Goal: Task Accomplishment & Management: Complete application form

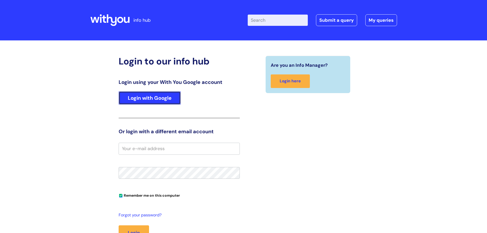
click at [148, 101] on link "Login with Google" at bounding box center [150, 97] width 62 height 13
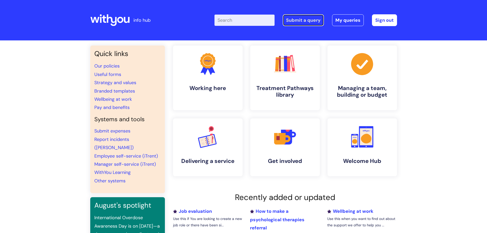
click at [310, 21] on link "Submit a query" at bounding box center [303, 20] width 41 height 12
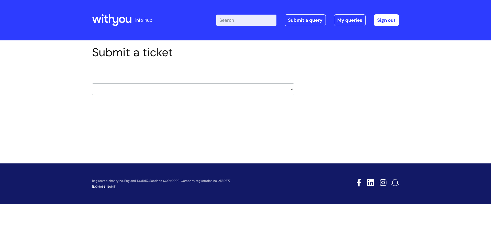
click at [118, 86] on select "HR / People IT and Support Clinical Drug Alerts Finance Accounts Data Support T…" at bounding box center [193, 89] width 202 height 12
select select "it_and_support"
click at [92, 83] on select "HR / People IT and Support Clinical Drug Alerts Finance Accounts Data Support T…" at bounding box center [193, 89] width 202 height 12
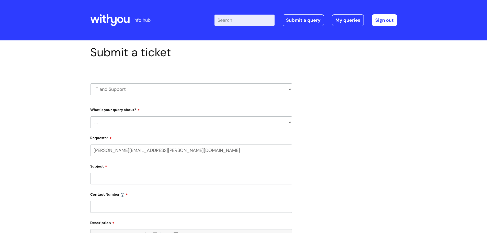
select select "80004157190"
drag, startPoint x: 113, startPoint y: 122, endPoint x: 115, endPoint y: 121, distance: 3.0
click at [114, 121] on select "... Mobile Phone Reset & MFA Accounts, Starters and Leavers IT Hardware issue I…" at bounding box center [191, 122] width 202 height 12
select select "Accounts, Starters and Leavers"
click at [90, 116] on select "... Mobile Phone Reset & MFA Accounts, Starters and Leavers IT Hardware issue I…" at bounding box center [191, 122] width 202 height 12
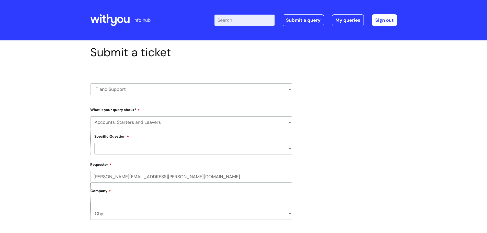
click at [144, 149] on select "... I have a new starter I have a leaver I need to make a change to an account …" at bounding box center [193, 149] width 198 height 12
select select "I have a new starter"
click at [94, 143] on select "... I have a new starter I have a leaver I need to make a change to an account …" at bounding box center [193, 149] width 198 height 12
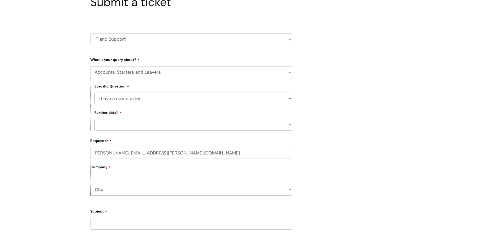
scroll to position [51, 0]
click at [113, 122] on select "... Can I have my new starter’s IT account details I need to amend the name, de…" at bounding box center [193, 124] width 198 height 12
select select "Something else"
click at [94, 118] on select "... Can I have my new starter’s IT account details I need to amend the name, de…" at bounding box center [193, 124] width 198 height 12
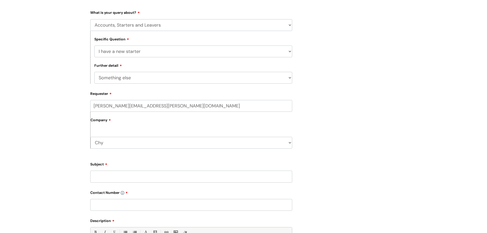
scroll to position [102, 0]
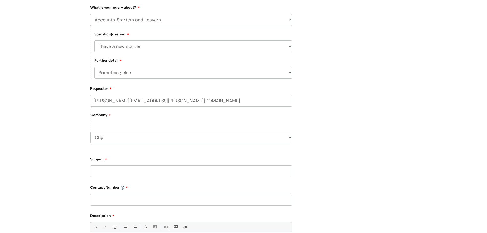
drag, startPoint x: 102, startPoint y: 118, endPoint x: 108, endPoint y: 135, distance: 17.9
click at [102, 118] on label "Company" at bounding box center [191, 117] width 202 height 12
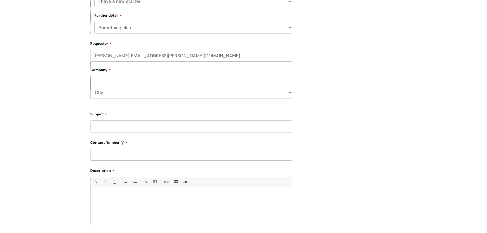
scroll to position [153, 0]
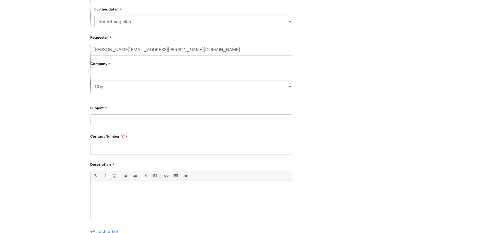
click at [111, 121] on input "Subject" at bounding box center [191, 120] width 202 height 12
type input "New starter email and password combination is not working"
click at [103, 146] on input "text" at bounding box center [191, 149] width 202 height 12
type input "01872 262414"
click at [118, 189] on p at bounding box center [191, 189] width 194 height 5
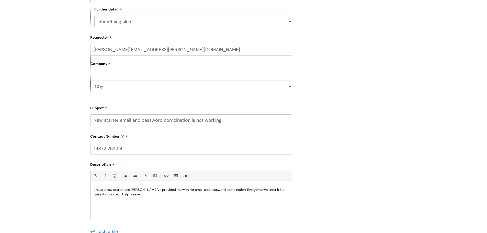
click at [133, 191] on p "I have a new starter and tyou've provided me with her email and password combin…" at bounding box center [191, 191] width 194 height 9
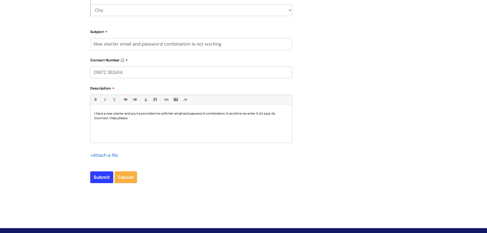
scroll to position [230, 0]
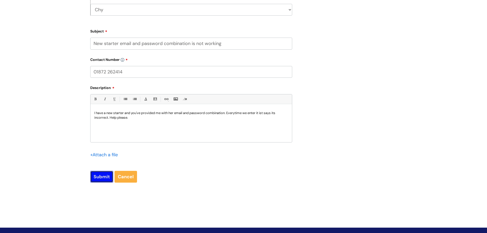
drag, startPoint x: 97, startPoint y: 178, endPoint x: 100, endPoint y: 177, distance: 3.3
click at [100, 178] on input "Submit" at bounding box center [101, 177] width 23 height 12
type input "Please Wait..."
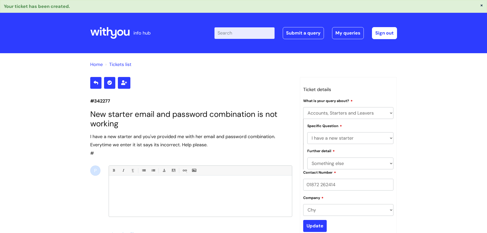
select select "Accounts, Starters and Leavers"
select select "I have a new starter"
select select "Something else"
